Goal: Task Accomplishment & Management: Complete application form

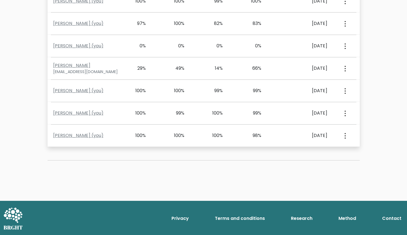
scroll to position [25, 0]
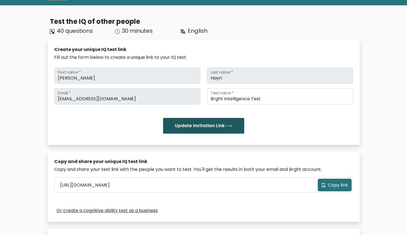
click at [204, 129] on button "Update Invitation Link" at bounding box center [203, 126] width 81 height 16
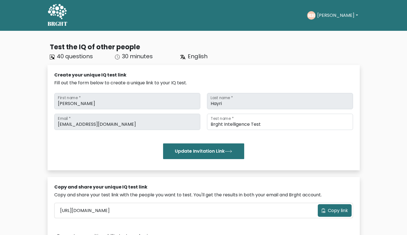
click at [338, 16] on button "Ramiz" at bounding box center [338, 15] width 44 height 7
click at [327, 212] on button "Copy link" at bounding box center [335, 210] width 34 height 13
click at [323, 72] on div "Create your unique IQ test link" at bounding box center [203, 75] width 299 height 7
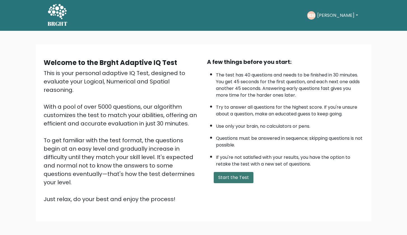
click at [242, 183] on button "Start the Test" at bounding box center [234, 177] width 40 height 11
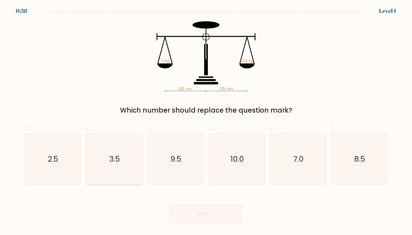
click at [119, 155] on text "3.5" at bounding box center [114, 159] width 11 height 10
click at [206, 121] on input "b. 3.5" at bounding box center [206, 120] width 0 height 4
radio input "true"
click at [197, 219] on button "Next" at bounding box center [205, 214] width 73 height 18
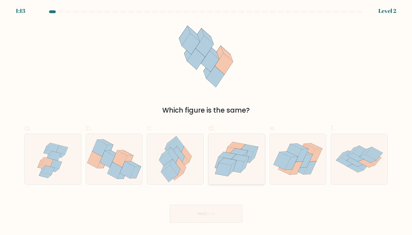
click at [251, 164] on icon at bounding box center [236, 159] width 56 height 48
click at [206, 121] on input "d." at bounding box center [206, 120] width 0 height 4
radio input "true"
click at [216, 218] on button "Next" at bounding box center [205, 214] width 73 height 18
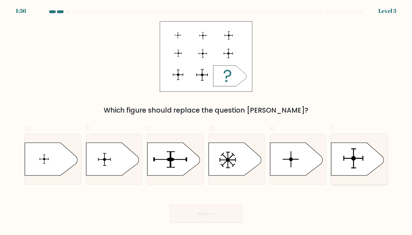
click at [367, 159] on icon at bounding box center [357, 159] width 53 height 33
click at [206, 121] on input "f." at bounding box center [206, 120] width 0 height 4
radio input "true"
click at [230, 214] on button "Next" at bounding box center [205, 214] width 73 height 18
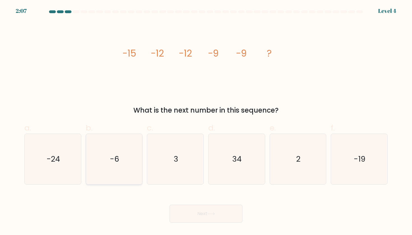
click at [97, 157] on icon "-6" at bounding box center [114, 159] width 50 height 50
click at [206, 121] on input "b. -6" at bounding box center [206, 120] width 0 height 4
radio input "true"
click at [202, 208] on button "Next" at bounding box center [205, 214] width 73 height 18
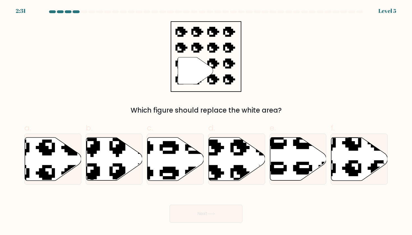
click at [207, 172] on div "d." at bounding box center [236, 153] width 61 height 63
click at [218, 172] on icon at bounding box center [252, 134] width 95 height 92
click at [206, 121] on input "d." at bounding box center [206, 120] width 0 height 4
radio input "true"
click at [206, 209] on button "Next" at bounding box center [205, 214] width 73 height 18
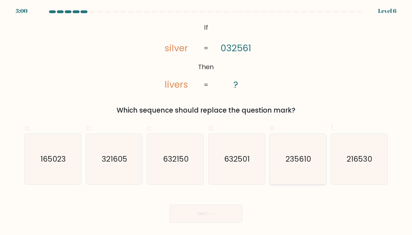
click at [287, 165] on icon "235610" at bounding box center [297, 159] width 50 height 50
click at [206, 121] on input "e. 235610" at bounding box center [206, 120] width 0 height 4
radio input "true"
click at [209, 216] on button "Next" at bounding box center [205, 214] width 73 height 18
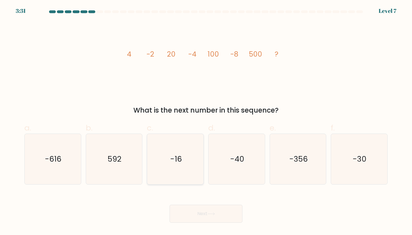
click at [181, 160] on text "-16" at bounding box center [176, 159] width 12 height 10
click at [206, 121] on input "c. -16" at bounding box center [206, 120] width 0 height 4
radio input "true"
click at [191, 214] on button "Next" at bounding box center [205, 214] width 73 height 18
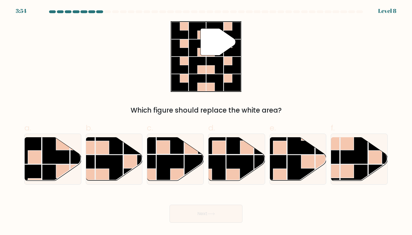
click at [109, 214] on div "Next" at bounding box center [206, 206] width 370 height 31
click at [106, 173] on rect at bounding box center [101, 175] width 13 height 13
click at [206, 121] on input "b." at bounding box center [206, 120] width 0 height 4
radio input "true"
click at [193, 211] on button "Next" at bounding box center [205, 214] width 73 height 18
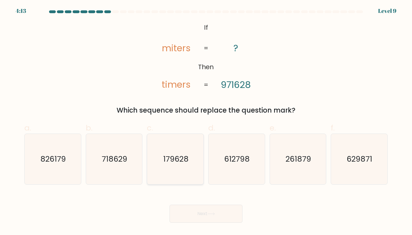
click at [194, 164] on icon "179628" at bounding box center [175, 159] width 50 height 50
click at [206, 121] on input "c. 179628" at bounding box center [206, 120] width 0 height 4
radio input "true"
click at [192, 212] on button "Next" at bounding box center [205, 214] width 73 height 18
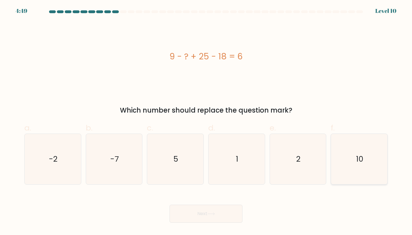
click at [349, 154] on icon "10" at bounding box center [359, 159] width 50 height 50
click at [206, 121] on input "f. 10" at bounding box center [206, 120] width 0 height 4
radio input "true"
click at [221, 216] on button "Next" at bounding box center [205, 214] width 73 height 18
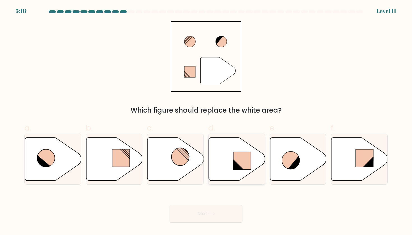
click at [248, 164] on rect at bounding box center [242, 160] width 18 height 17
click at [206, 121] on input "d." at bounding box center [206, 120] width 0 height 4
radio input "true"
click at [225, 209] on button "Next" at bounding box center [205, 214] width 73 height 18
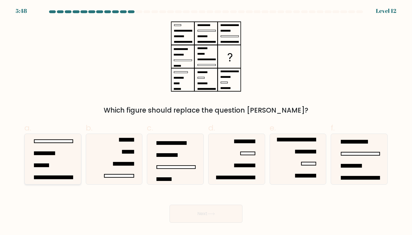
click at [44, 160] on icon at bounding box center [52, 159] width 50 height 50
click at [206, 121] on input "a." at bounding box center [206, 120] width 0 height 4
radio input "true"
click at [177, 208] on button "Next" at bounding box center [205, 214] width 73 height 18
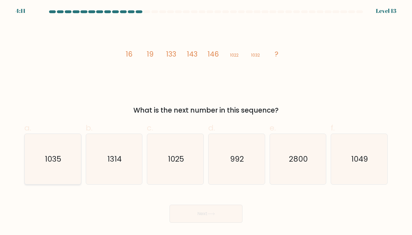
click at [66, 164] on icon "1035" at bounding box center [52, 159] width 50 height 50
click at [206, 121] on input "a. 1035" at bounding box center [206, 120] width 0 height 4
radio input "true"
click at [202, 208] on button "Next" at bounding box center [205, 214] width 73 height 18
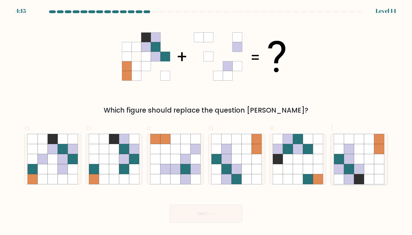
click at [348, 167] on icon at bounding box center [349, 169] width 10 height 10
click at [206, 121] on input "f." at bounding box center [206, 120] width 0 height 4
radio input "true"
click at [227, 217] on button "Next" at bounding box center [205, 214] width 73 height 18
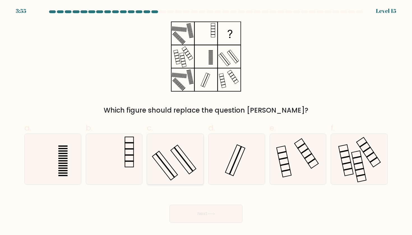
click at [182, 177] on icon at bounding box center [175, 159] width 50 height 50
click at [206, 121] on input "c." at bounding box center [206, 120] width 0 height 4
radio input "true"
click at [197, 210] on button "Next" at bounding box center [205, 214] width 73 height 18
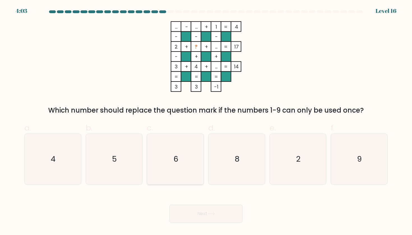
click at [168, 150] on icon "6" at bounding box center [175, 159] width 50 height 50
click at [206, 121] on input "c. 6" at bounding box center [206, 120] width 0 height 4
radio input "true"
click at [192, 211] on button "Next" at bounding box center [205, 214] width 73 height 18
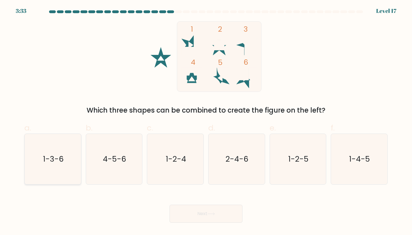
click at [72, 162] on icon "1-3-6" at bounding box center [52, 159] width 50 height 50
click at [206, 121] on input "a. 1-3-6" at bounding box center [206, 120] width 0 height 4
radio input "true"
click at [185, 215] on button "Next" at bounding box center [205, 214] width 73 height 18
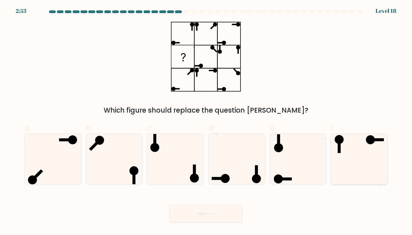
click at [352, 157] on icon at bounding box center [359, 159] width 50 height 50
click at [206, 121] on input "f." at bounding box center [206, 120] width 0 height 4
radio input "true"
click at [229, 215] on button "Next" at bounding box center [205, 214] width 73 height 18
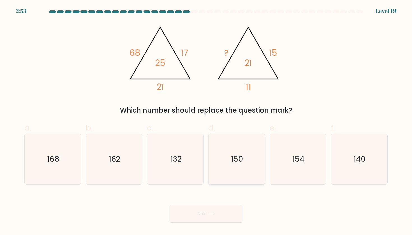
click at [251, 147] on icon "150" at bounding box center [236, 159] width 50 height 50
click at [206, 121] on input "d. 150" at bounding box center [206, 120] width 0 height 4
radio input "true"
click at [233, 208] on button "Next" at bounding box center [205, 214] width 73 height 18
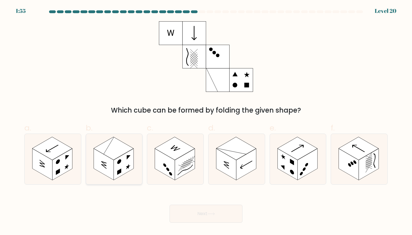
click at [134, 179] on icon at bounding box center [114, 159] width 56 height 50
click at [206, 121] on input "b." at bounding box center [206, 120] width 0 height 4
radio input "true"
click at [183, 207] on button "Next" at bounding box center [205, 214] width 73 height 18
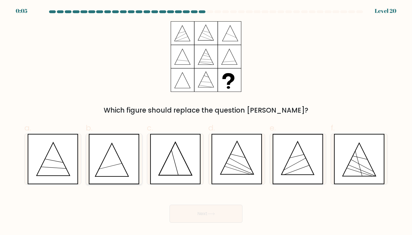
click at [108, 154] on icon at bounding box center [113, 159] width 51 height 50
click at [206, 121] on input "b." at bounding box center [206, 120] width 0 height 4
radio input "true"
click at [207, 213] on button "Next" at bounding box center [205, 214] width 73 height 18
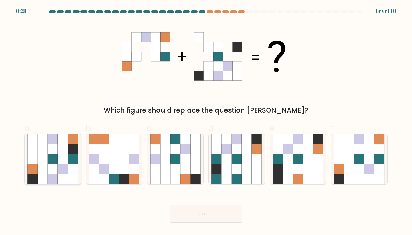
click at [58, 146] on icon at bounding box center [63, 149] width 10 height 10
click at [206, 121] on input "a." at bounding box center [206, 120] width 0 height 4
radio input "true"
click at [215, 221] on button "Next" at bounding box center [205, 214] width 73 height 18
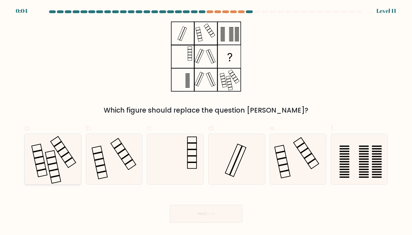
click at [44, 152] on icon at bounding box center [52, 159] width 50 height 50
click at [206, 121] on input "a." at bounding box center [206, 120] width 0 height 4
radio input "true"
click at [190, 217] on button "Next" at bounding box center [205, 214] width 73 height 18
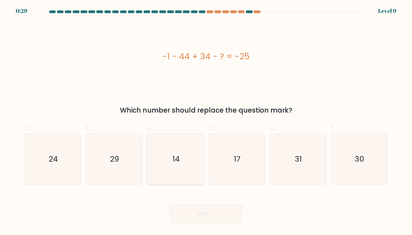
click at [176, 144] on icon "14" at bounding box center [175, 159] width 50 height 50
click at [206, 121] on input "c. 14" at bounding box center [206, 120] width 0 height 4
radio input "true"
click at [198, 211] on button "Next" at bounding box center [205, 214] width 73 height 18
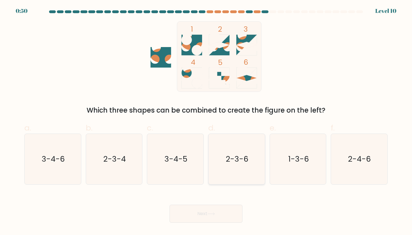
click at [248, 154] on text "2-3-6" at bounding box center [237, 159] width 22 height 10
click at [206, 121] on input "d. 2-3-6" at bounding box center [206, 120] width 0 height 4
radio input "true"
click at [226, 216] on button "Next" at bounding box center [205, 214] width 73 height 18
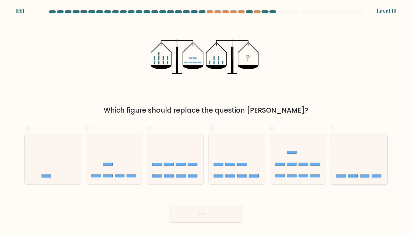
click at [371, 166] on icon at bounding box center [359, 159] width 56 height 46
click at [206, 121] on input "f." at bounding box center [206, 120] width 0 height 4
radio input "true"
click at [228, 220] on button "Next" at bounding box center [205, 214] width 73 height 18
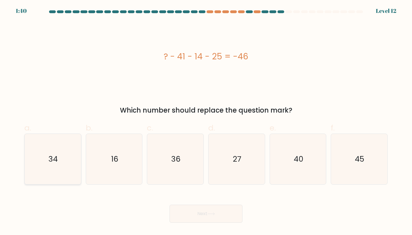
click at [60, 153] on icon "34" at bounding box center [52, 159] width 50 height 50
click at [206, 121] on input "a. 34" at bounding box center [206, 120] width 0 height 4
radio input "true"
click at [195, 216] on button "Next" at bounding box center [205, 214] width 73 height 18
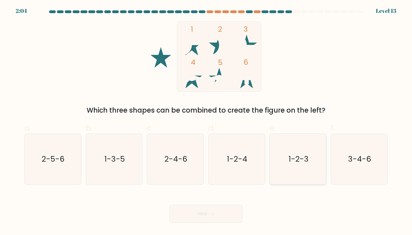
click at [292, 165] on icon "1-2-3" at bounding box center [297, 159] width 50 height 50
click at [206, 121] on input "e. 1-2-3" at bounding box center [206, 120] width 0 height 4
radio input "true"
click at [210, 219] on button "Next" at bounding box center [205, 214] width 73 height 18
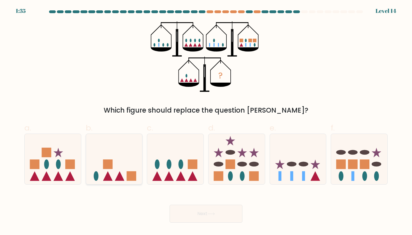
click at [115, 160] on icon at bounding box center [114, 159] width 56 height 46
click at [206, 121] on input "b." at bounding box center [206, 120] width 0 height 4
radio input "true"
click at [205, 210] on button "Next" at bounding box center [205, 214] width 73 height 18
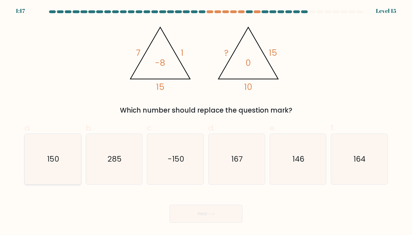
drag, startPoint x: 64, startPoint y: 166, endPoint x: 70, endPoint y: 171, distance: 7.7
click at [64, 166] on icon "150" at bounding box center [52, 159] width 50 height 50
click at [206, 121] on input "a. 150" at bounding box center [206, 120] width 0 height 4
radio input "true"
click at [198, 213] on button "Next" at bounding box center [205, 214] width 73 height 18
